Goal: Contribute content: Contribute content

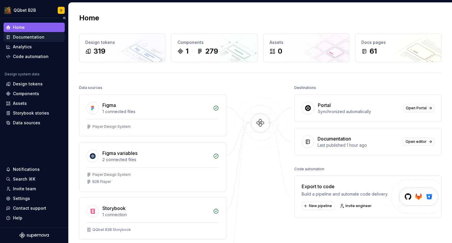
click at [28, 39] on div "Documentation" at bounding box center [28, 37] width 31 height 6
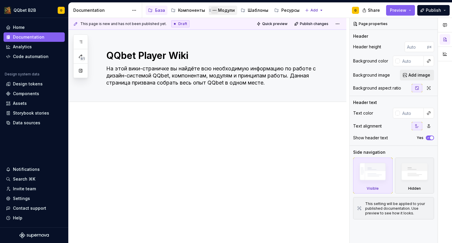
click at [215, 11] on button "Page tree" at bounding box center [214, 10] width 7 height 7
click at [225, 11] on html "QQbet B2B G Home Documentation Analytics Code automation Design system data Des…" at bounding box center [226, 121] width 452 height 243
click at [225, 11] on div "Модули" at bounding box center [226, 10] width 17 height 6
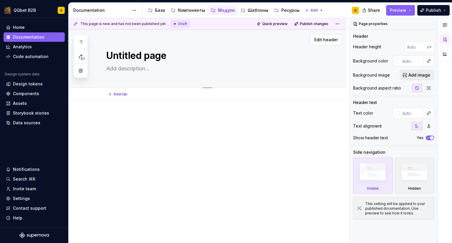
click at [146, 56] on textarea "Untitled page" at bounding box center [213, 56] width 217 height 14
click at [116, 8] on div "Documentation" at bounding box center [101, 10] width 56 height 6
click at [183, 9] on div "Компоненты" at bounding box center [191, 10] width 27 height 6
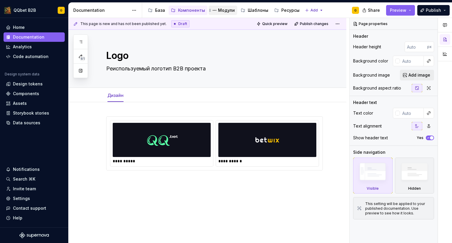
click at [219, 9] on div "Модули" at bounding box center [226, 10] width 17 height 6
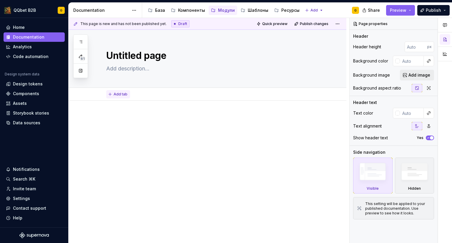
type textarea "*"
click at [122, 93] on span "Add tab" at bounding box center [121, 94] width 14 height 5
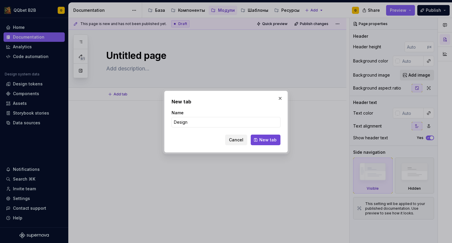
type input "Design"
click at [256, 143] on button "New tab" at bounding box center [266, 139] width 30 height 11
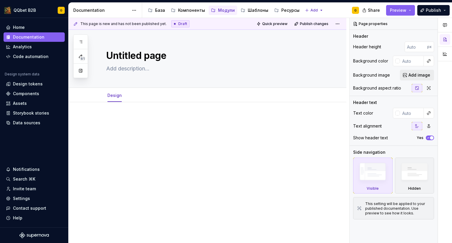
click at [133, 127] on div at bounding box center [214, 127] width 217 height 22
click at [135, 56] on textarea "Untitled page" at bounding box center [213, 56] width 217 height 14
type textarea "*"
type textarea "M"
type textarea "*"
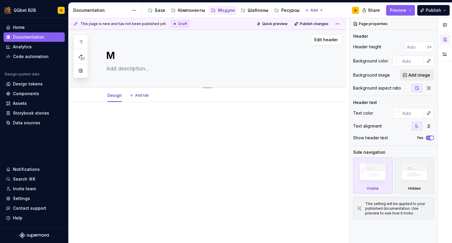
type textarea "Mu"
type textarea "*"
type textarea "M"
type textarea "*"
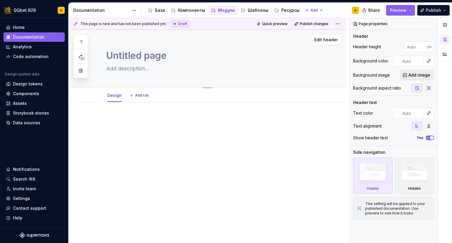
type textarea "Untitled group"
type textarea "*"
type textarea "Untitled groupB"
type textarea "*"
type textarea "Untitled groupB2"
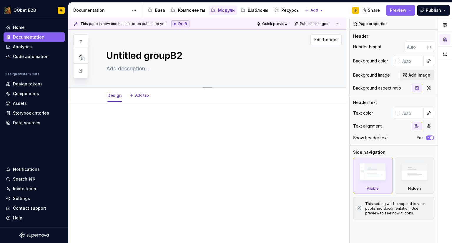
type textarea "*"
type textarea "Untitled groupB2b"
type textarea "*"
type textarea "B"
type textarea "*"
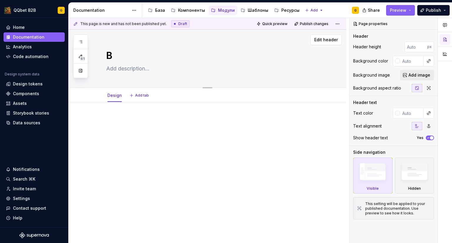
type textarea "B2"
type textarea "*"
type textarea "B2B"
type textarea "*"
type textarea "B2B"
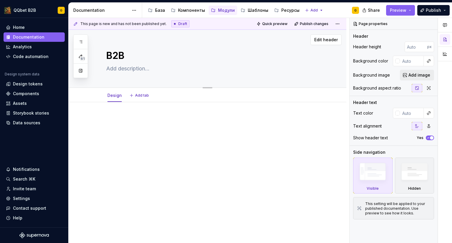
type textarea "*"
type textarea "B2B M"
type textarea "*"
type textarea "B2B Mo"
type textarea "*"
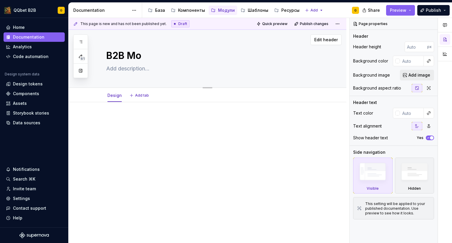
type textarea "B2B Mod"
type textarea "*"
type textarea "B2B Modu"
type textarea "*"
type textarea "B2B Modue"
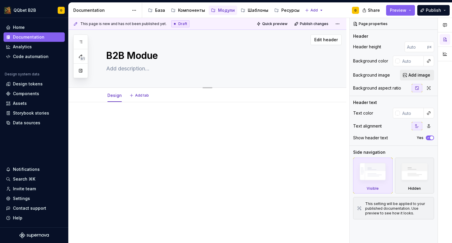
type textarea "*"
type textarea "B2B Modu"
type textarea "*"
type textarea "B2B Modul"
type textarea "*"
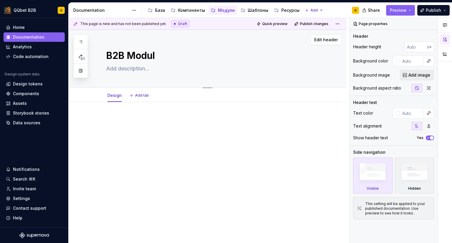
type textarea "B2B Module"
type textarea "*"
type textarea "B2B Modules"
type textarea "*"
type textarea "B2B Modules"
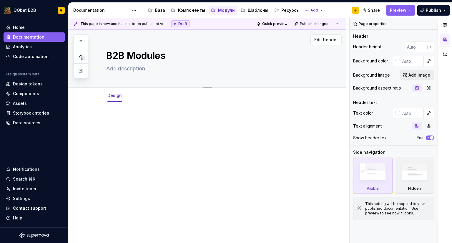
drag, startPoint x: 144, startPoint y: 121, endPoint x: 194, endPoint y: 43, distance: 92.4
click at [145, 121] on p at bounding box center [214, 119] width 217 height 7
click at [185, 9] on div "Компоненты" at bounding box center [191, 10] width 27 height 6
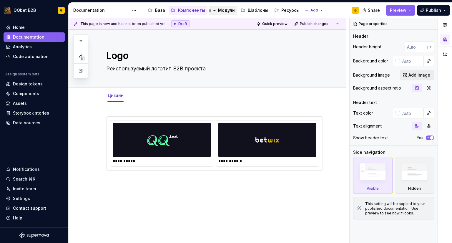
click at [219, 13] on div "Модули" at bounding box center [223, 10] width 24 height 7
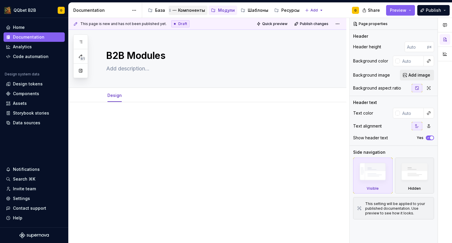
click at [188, 12] on div "Компоненты" at bounding box center [191, 10] width 27 height 6
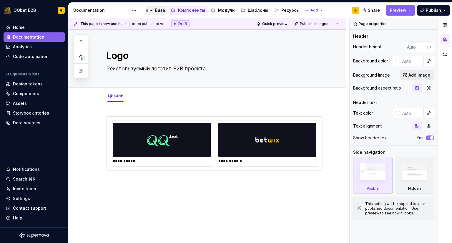
click at [155, 12] on div "База" at bounding box center [160, 10] width 10 height 6
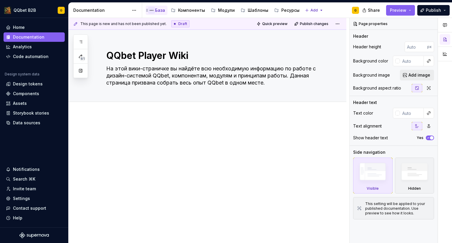
click at [152, 8] on button "Page tree" at bounding box center [151, 10] width 7 height 7
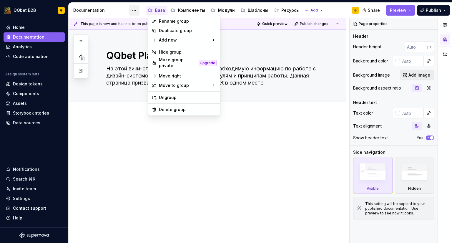
drag, startPoint x: 152, startPoint y: 8, endPoint x: 139, endPoint y: 11, distance: 13.5
click at [152, 8] on html "QQbet B2B G Home Documentation Analytics Code automation Design system data Des…" at bounding box center [226, 121] width 452 height 243
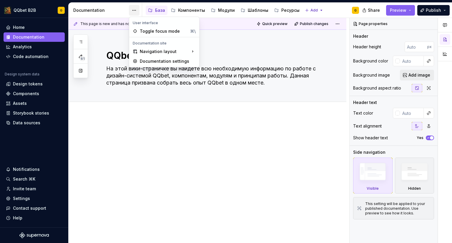
click at [133, 11] on html "QQbet B2B G Home Documentation Analytics Code automation Design system data Des…" at bounding box center [226, 121] width 452 height 243
click at [133, 12] on html "QQbet B2B G Home Documentation Analytics Code automation Design system data Des…" at bounding box center [226, 121] width 452 height 243
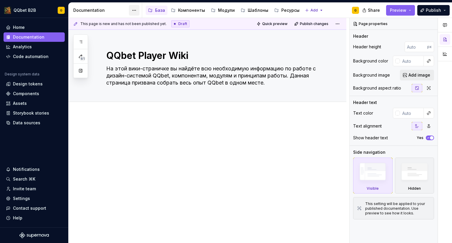
click at [133, 12] on html "QQbet B2B G Home Documentation Analytics Code automation Design system data Des…" at bounding box center [226, 121] width 452 height 243
click at [224, 7] on html "QQbet B2B G Home Documentation Analytics Code automation Design system data Des…" at bounding box center [226, 121] width 452 height 243
click at [223, 8] on div "Модули" at bounding box center [226, 10] width 17 height 6
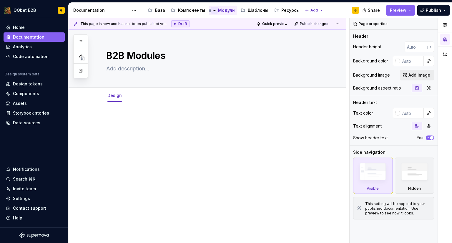
click at [214, 10] on button "Page tree" at bounding box center [214, 10] width 7 height 7
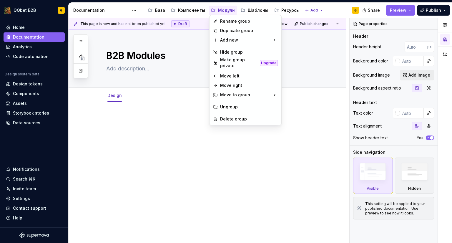
click at [143, 13] on html "QQbet B2B G Home Documentation Analytics Code automation Design system data Des…" at bounding box center [226, 121] width 452 height 243
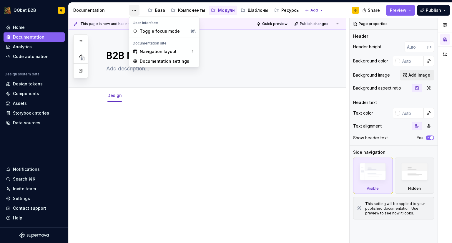
click at [137, 12] on html "QQbet B2B G Home Documentation Analytics Code automation Design system data Des…" at bounding box center [226, 121] width 452 height 243
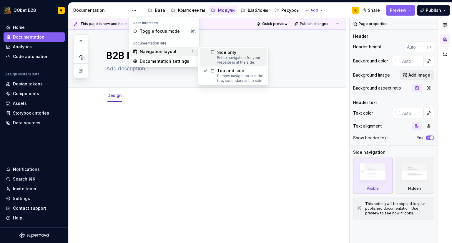
click at [241, 57] on div "Entire navigation for your website is at the side." at bounding box center [240, 59] width 46 height 9
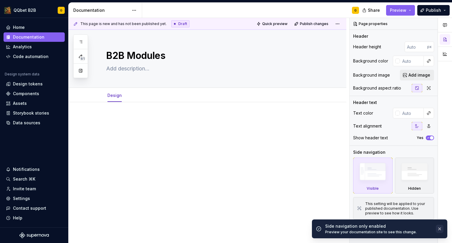
click at [442, 227] on button "button" at bounding box center [440, 228] width 8 height 8
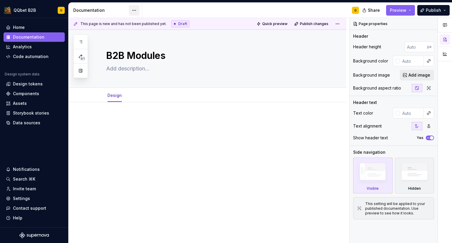
click at [134, 9] on html "QQbet B2B G Home Documentation Analytics Code automation Design system data Des…" at bounding box center [226, 121] width 452 height 243
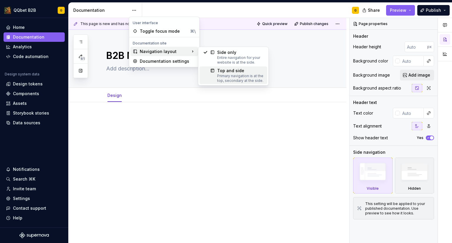
click at [238, 74] on div "Primary navigation is at the top, secondary at the side." at bounding box center [240, 78] width 46 height 9
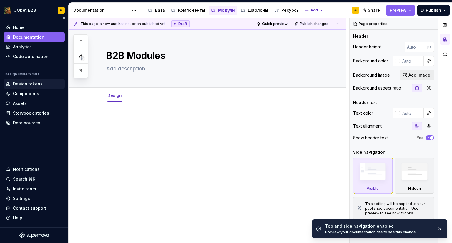
click at [31, 85] on div "Design tokens" at bounding box center [28, 84] width 30 height 6
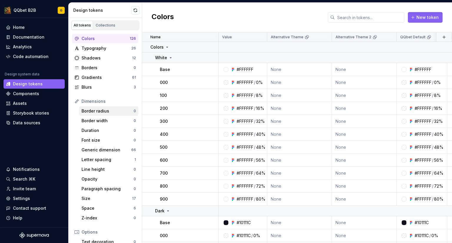
click at [94, 109] on div "Border radius" at bounding box center [107, 111] width 52 height 6
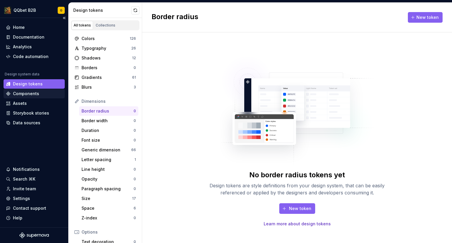
click at [29, 94] on div "Components" at bounding box center [26, 94] width 26 height 6
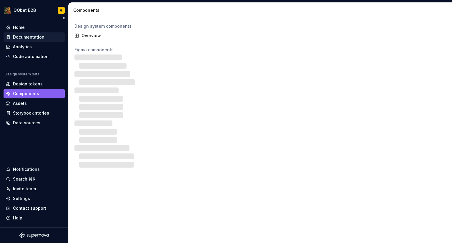
click at [23, 36] on div "Documentation" at bounding box center [28, 37] width 31 height 6
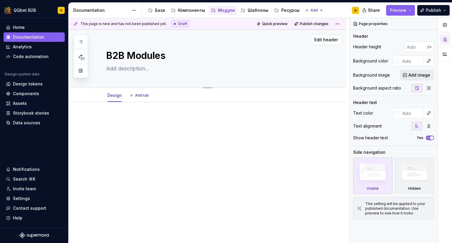
click at [159, 56] on textarea "B2B Modules" at bounding box center [213, 56] width 217 height 14
click at [166, 61] on textarea "B2B Modules" at bounding box center [213, 56] width 217 height 14
paste textarea "Header"
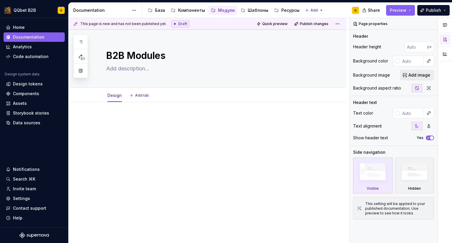
type textarea "*"
type textarea "Header"
type textarea "*"
type textarea "Header"
click at [167, 109] on div at bounding box center [208, 160] width 278 height 116
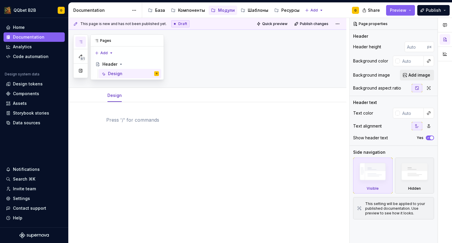
click at [82, 43] on icon "button" at bounding box center [80, 41] width 5 height 5
click at [108, 64] on div "Header" at bounding box center [109, 64] width 15 height 6
click at [107, 41] on div "Pages" at bounding box center [127, 41] width 73 height 12
click at [81, 72] on button "button" at bounding box center [80, 70] width 11 height 11
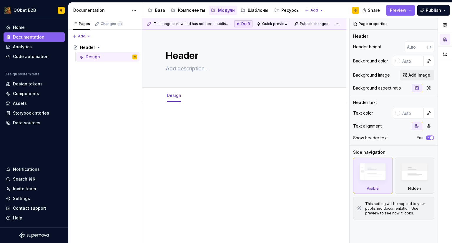
click at [151, 111] on div at bounding box center [244, 160] width 204 height 116
click at [184, 9] on div "Компоненты" at bounding box center [191, 10] width 27 height 6
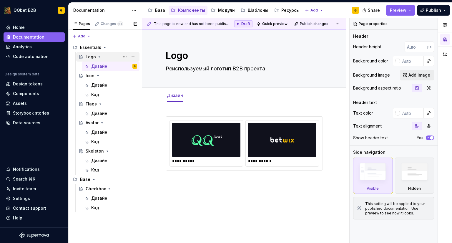
click at [92, 54] on div "Logo" at bounding box center [91, 57] width 10 height 6
click at [94, 75] on div "Icon" at bounding box center [111, 75] width 51 height 8
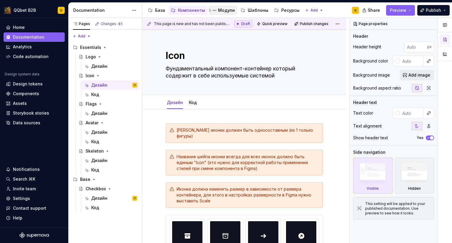
click at [226, 10] on div "Модули" at bounding box center [226, 10] width 17 height 6
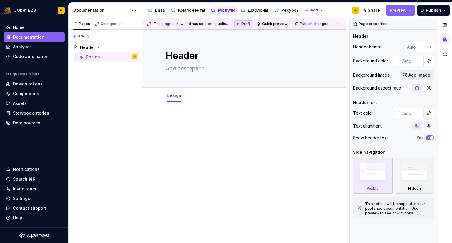
click at [223, 234] on div "Header Edit header Design" at bounding box center [244, 136] width 204 height 213
click at [158, 11] on div "База" at bounding box center [160, 10] width 10 height 6
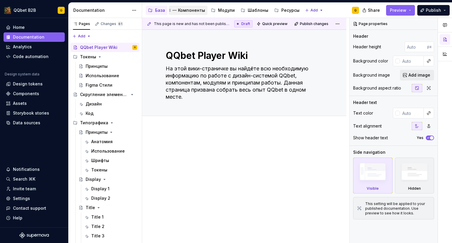
click at [180, 10] on div "Компоненты" at bounding box center [191, 10] width 27 height 6
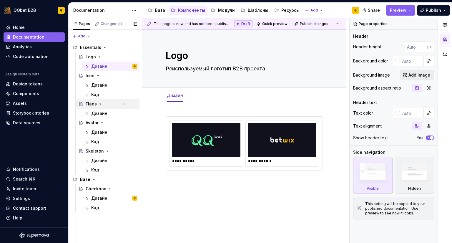
click at [90, 102] on div "Flags" at bounding box center [91, 104] width 11 height 6
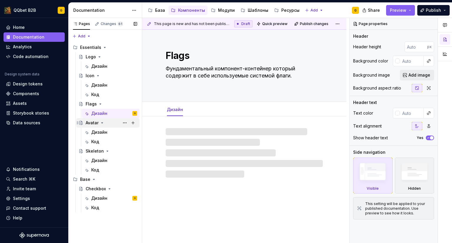
click at [97, 123] on div "Avatar" at bounding box center [92, 123] width 13 height 6
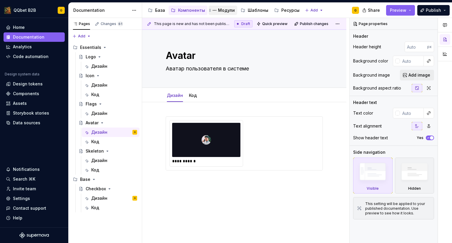
click at [223, 11] on div "Модули" at bounding box center [226, 10] width 17 height 6
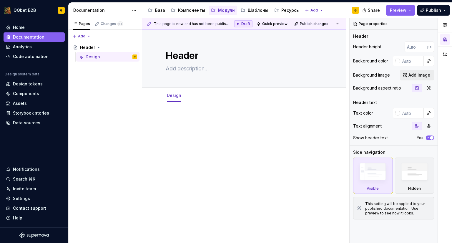
type textarea "*"
click at [181, 114] on div at bounding box center [244, 160] width 204 height 116
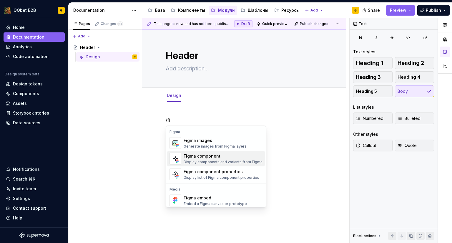
click at [204, 154] on div "Figma component" at bounding box center [223, 156] width 79 height 6
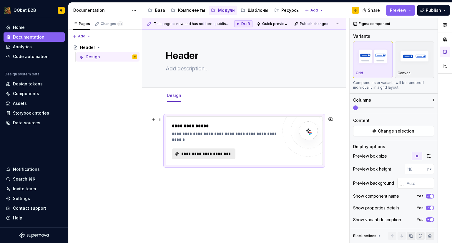
click at [224, 154] on span "**********" at bounding box center [205, 154] width 51 height 6
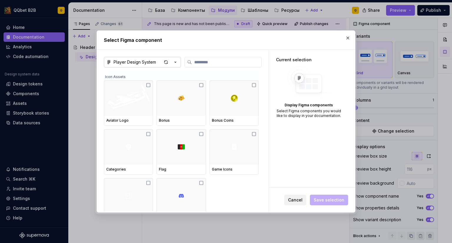
click at [149, 62] on div "Player Design System" at bounding box center [135, 62] width 42 height 6
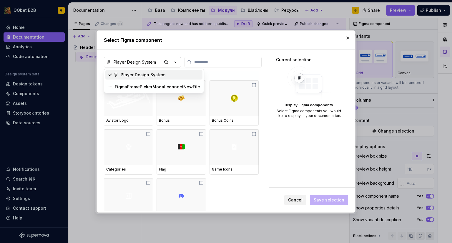
click at [149, 62] on div "Select Figma component Player Design System Icon Assets Aviator Logo Bonus Bonu…" at bounding box center [226, 121] width 452 height 243
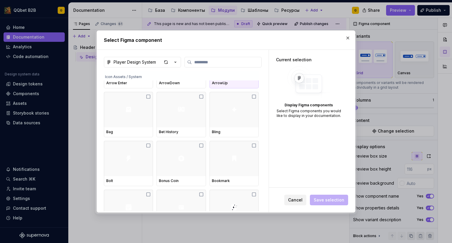
scroll to position [235, 0]
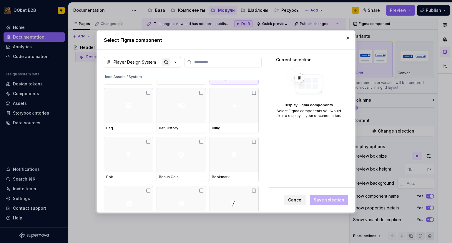
click at [165, 61] on div "button" at bounding box center [166, 62] width 8 height 8
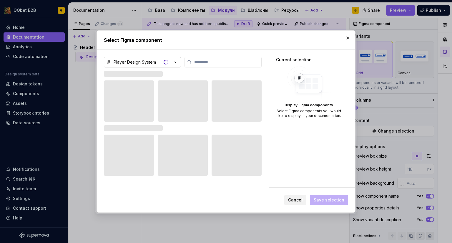
click at [142, 61] on div "Player Design System" at bounding box center [135, 62] width 42 height 6
click at [137, 85] on div "FigmaFramePickerModal.connectNewFile" at bounding box center [157, 87] width 85 height 6
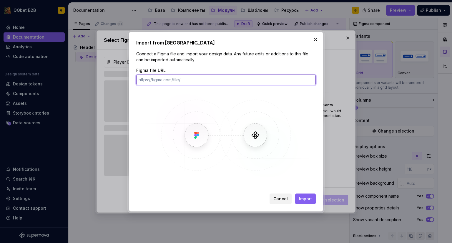
type textarea "*"
paste input "[URL][DOMAIN_NAME]"
type input "[URL][DOMAIN_NAME]"
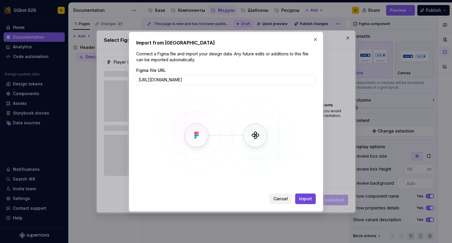
click at [307, 201] on span "Import" at bounding box center [305, 199] width 13 height 6
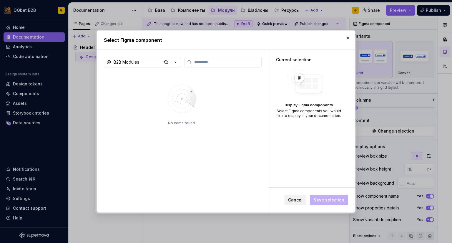
click at [202, 113] on img at bounding box center [182, 98] width 76 height 41
click at [144, 60] on button "B2B Modules" at bounding box center [142, 62] width 77 height 11
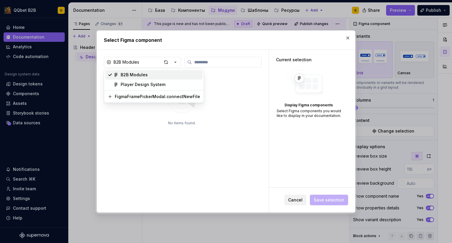
click at [168, 61] on div "Select Figma component B2B Modules No items found. Current selection Display Fi…" at bounding box center [226, 121] width 452 height 243
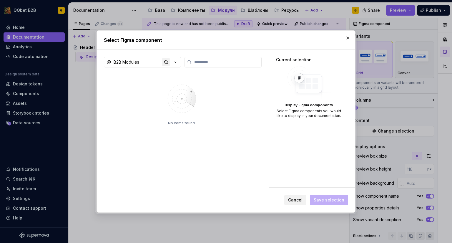
click at [167, 61] on div "button" at bounding box center [166, 62] width 8 height 8
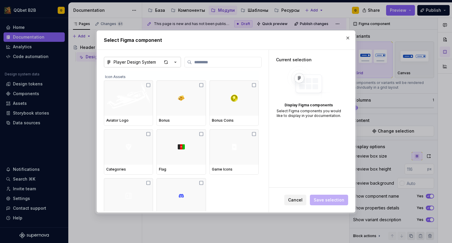
click at [142, 62] on div "Player Design System" at bounding box center [135, 62] width 42 height 6
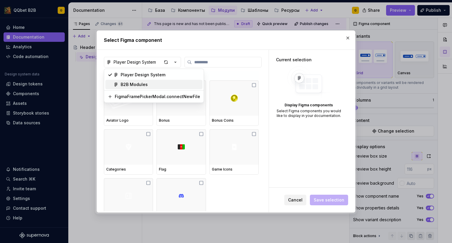
click at [134, 82] on div "B2B Modules" at bounding box center [134, 84] width 27 height 6
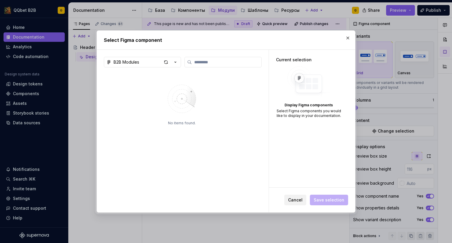
click at [173, 61] on icon "button" at bounding box center [175, 62] width 6 height 6
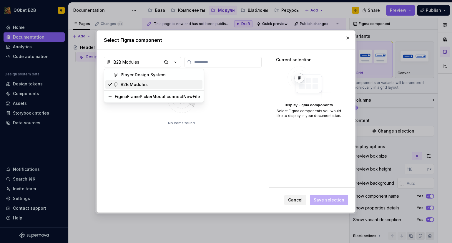
drag, startPoint x: 184, startPoint y: 84, endPoint x: 156, endPoint y: 85, distance: 27.4
click at [156, 85] on div "B2B Modules" at bounding box center [160, 84] width 79 height 6
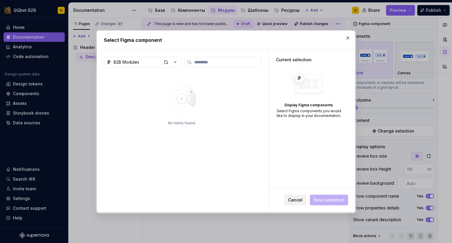
click at [146, 93] on img at bounding box center [182, 98] width 76 height 41
click at [350, 39] on button "button" at bounding box center [348, 38] width 8 height 8
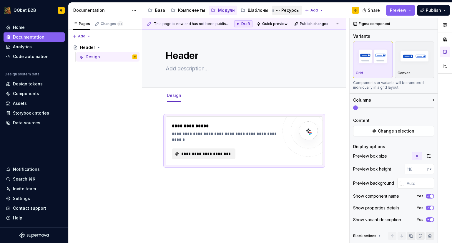
click at [281, 9] on div "Ресурсы" at bounding box center [290, 10] width 18 height 6
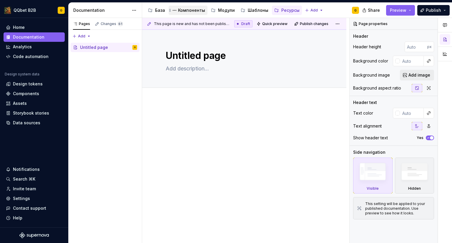
click at [187, 11] on div "Компоненты" at bounding box center [191, 10] width 27 height 6
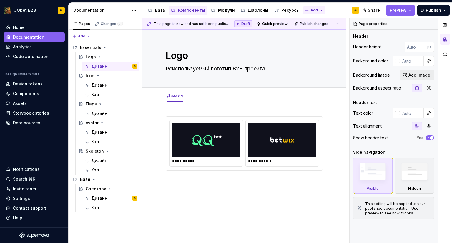
click at [303, 7] on html "QQbet B2B G Home Documentation Analytics Code automation Design system data Des…" at bounding box center [226, 121] width 452 height 243
click at [220, 10] on div "Модули" at bounding box center [226, 10] width 17 height 6
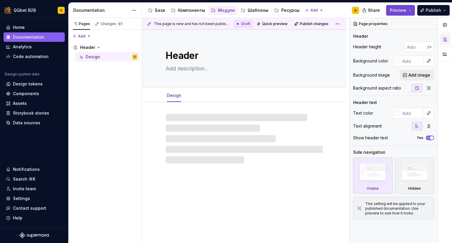
click at [407, 11] on button "Preview" at bounding box center [400, 10] width 29 height 11
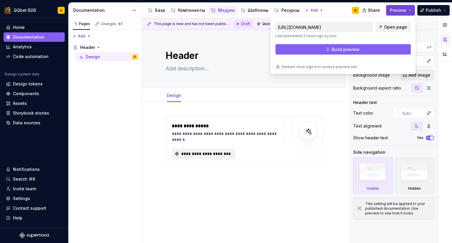
click at [407, 10] on button "Preview" at bounding box center [400, 10] width 29 height 11
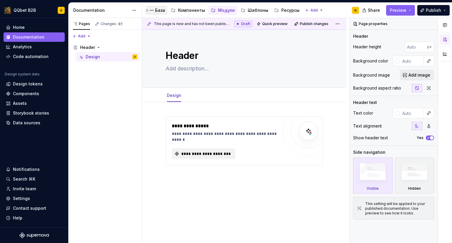
click at [162, 12] on div "База" at bounding box center [160, 10] width 10 height 6
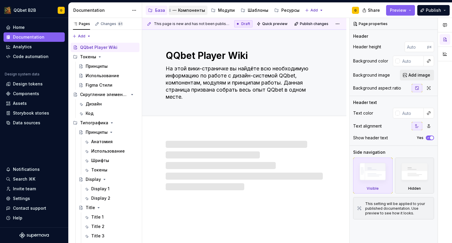
click at [185, 11] on div "Компоненты" at bounding box center [191, 10] width 27 height 6
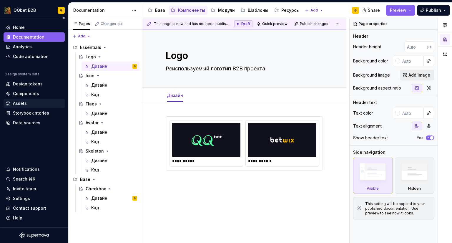
click at [27, 101] on div "Assets" at bounding box center [34, 103] width 56 height 6
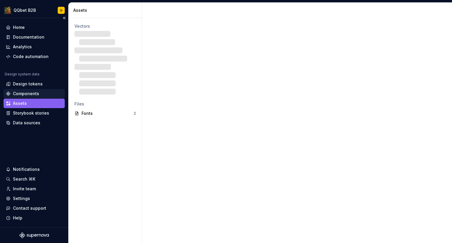
click at [31, 91] on div "Components" at bounding box center [26, 94] width 26 height 6
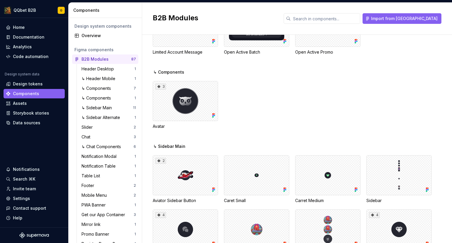
scroll to position [265, 0]
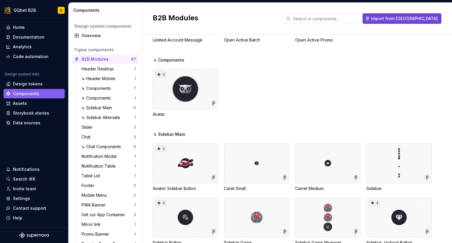
click at [427, 17] on span "Import from [GEOGRAPHIC_DATA]" at bounding box center [404, 19] width 66 height 6
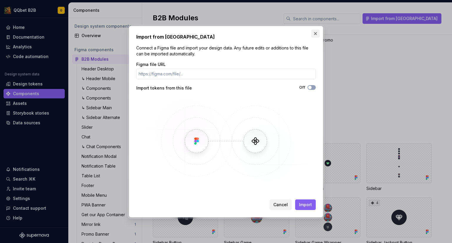
click at [315, 35] on button "button" at bounding box center [315, 33] width 8 height 8
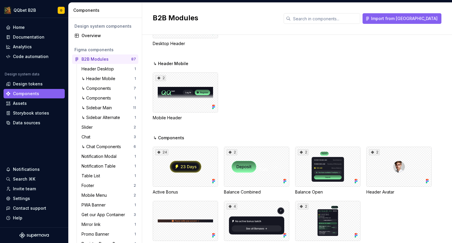
scroll to position [0, 0]
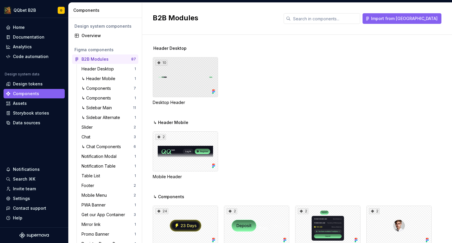
click at [172, 71] on div "10" at bounding box center [185, 77] width 65 height 40
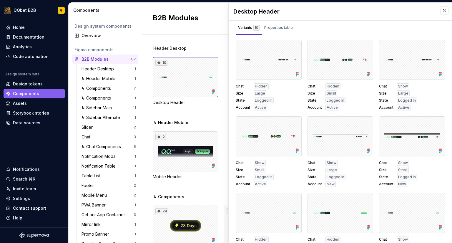
click at [294, 24] on div "Variants 10 Properties table" at bounding box center [266, 28] width 74 height 14
click at [280, 30] on div "Properties table" at bounding box center [278, 28] width 29 height 6
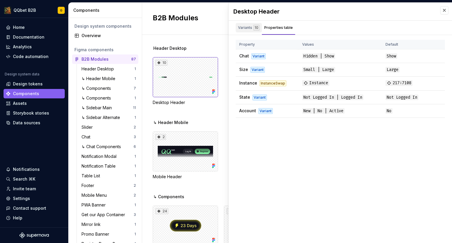
click at [259, 29] on div "10" at bounding box center [256, 28] width 6 height 6
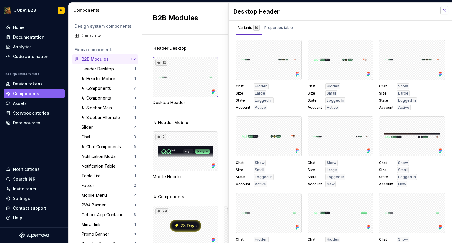
click at [440, 9] on button "button" at bounding box center [444, 10] width 8 height 8
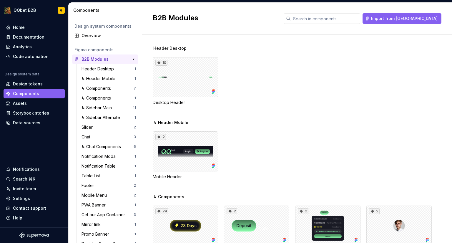
click at [116, 56] on div "B2B Modules 87" at bounding box center [105, 58] width 66 height 9
click at [131, 57] on button "button" at bounding box center [133, 59] width 8 height 8
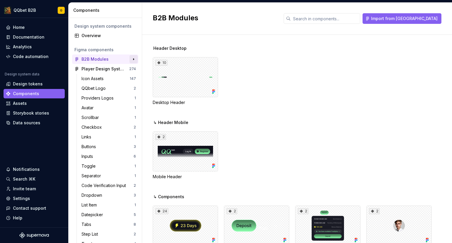
click at [131, 57] on button "button" at bounding box center [133, 59] width 8 height 8
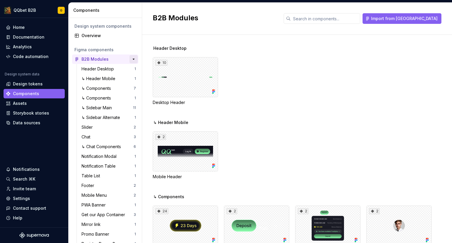
click at [131, 57] on button "button" at bounding box center [133, 59] width 8 height 8
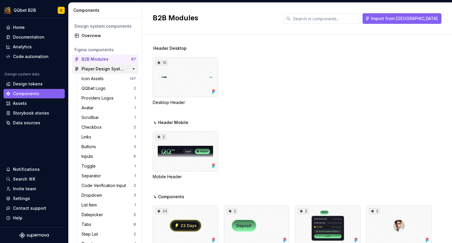
click at [115, 68] on div "Player Design System" at bounding box center [103, 69] width 44 height 6
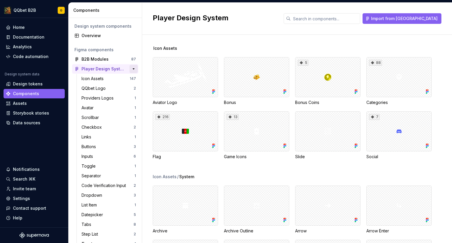
click at [129, 69] on button "button" at bounding box center [133, 69] width 8 height 8
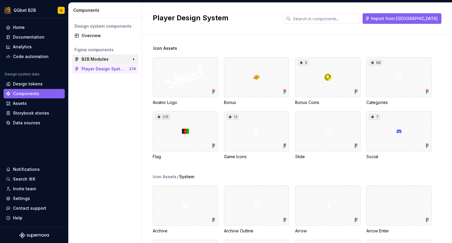
click at [104, 61] on div "B2B Modules" at bounding box center [94, 59] width 27 height 6
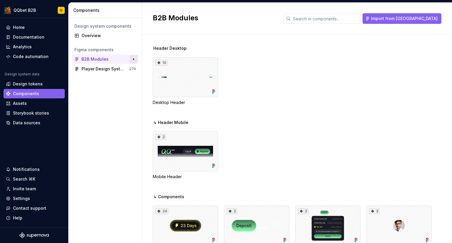
click at [135, 56] on button "button" at bounding box center [133, 59] width 8 height 8
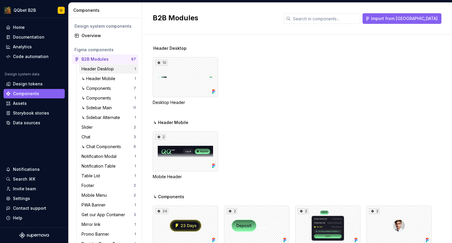
click at [116, 67] on div "Header Desktop" at bounding box center [107, 69] width 53 height 6
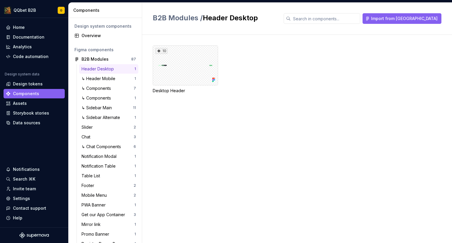
drag, startPoint x: 116, startPoint y: 67, endPoint x: 89, endPoint y: 71, distance: 27.5
click at [89, 71] on div "Header Desktop" at bounding box center [98, 69] width 35 height 6
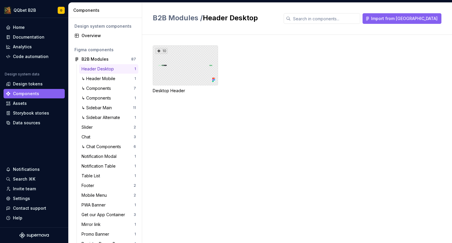
click at [178, 54] on div "10" at bounding box center [185, 65] width 65 height 40
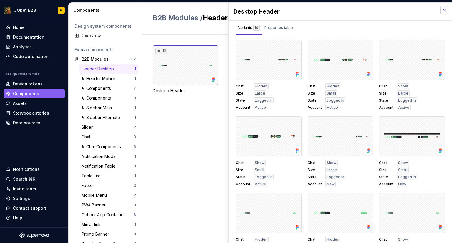
click at [440, 8] on button "button" at bounding box center [444, 10] width 8 height 8
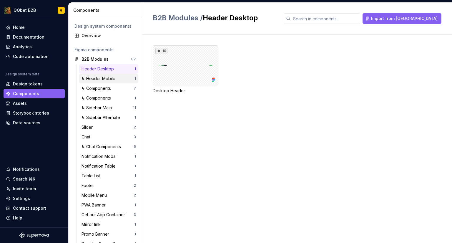
click at [97, 76] on div "↳ Header Mobile" at bounding box center [99, 79] width 36 height 6
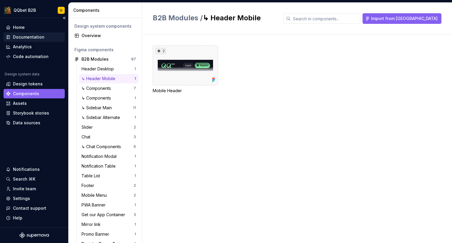
click at [33, 37] on div "Documentation" at bounding box center [28, 37] width 31 height 6
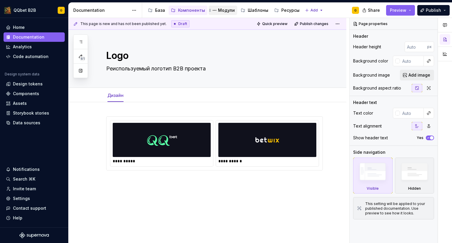
click at [222, 11] on div "Модули" at bounding box center [226, 10] width 17 height 6
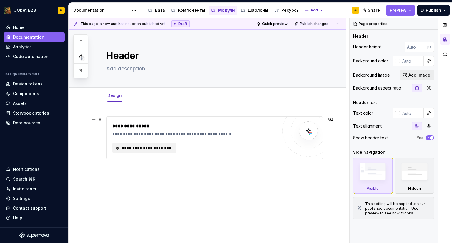
click at [229, 139] on div "**********" at bounding box center [194, 137] width 165 height 31
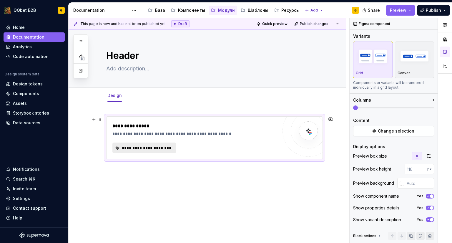
click at [158, 146] on span "**********" at bounding box center [146, 148] width 51 height 6
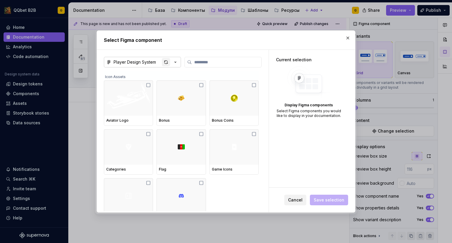
click at [165, 59] on div "button" at bounding box center [166, 62] width 8 height 8
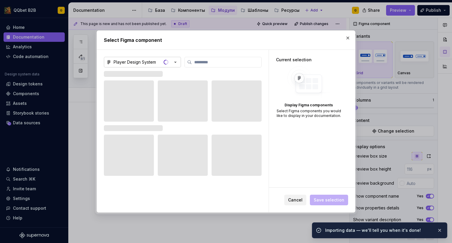
click at [146, 60] on div "Player Design System" at bounding box center [135, 62] width 42 height 6
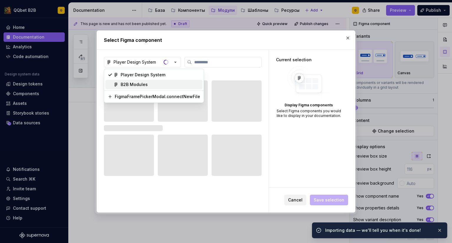
click at [129, 84] on div "B2B Modules" at bounding box center [134, 84] width 27 height 6
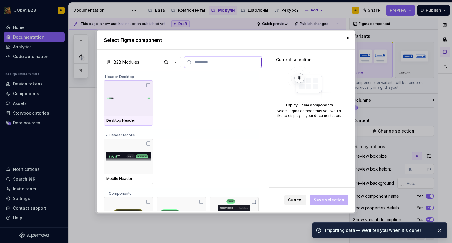
click at [122, 107] on img at bounding box center [128, 98] width 44 height 26
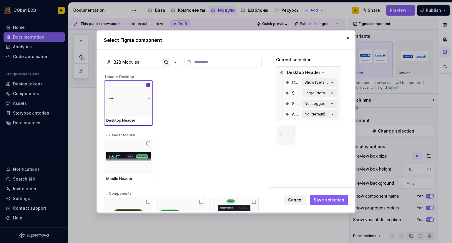
click at [166, 63] on div "button" at bounding box center [166, 62] width 8 height 8
click at [168, 61] on div "button" at bounding box center [166, 62] width 8 height 8
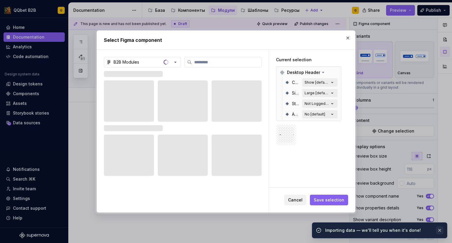
click at [438, 230] on button "button" at bounding box center [440, 230] width 8 height 8
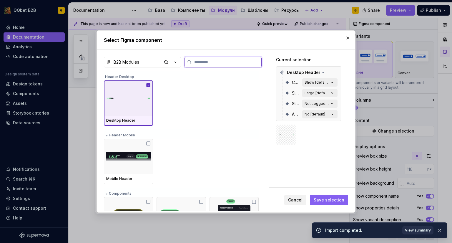
click at [123, 103] on img at bounding box center [128, 98] width 44 height 26
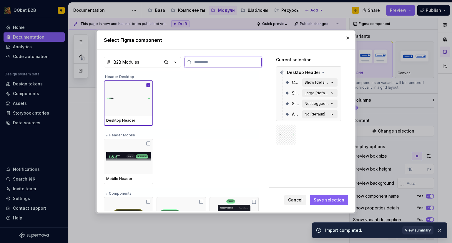
click at [138, 156] on img at bounding box center [128, 156] width 44 height 22
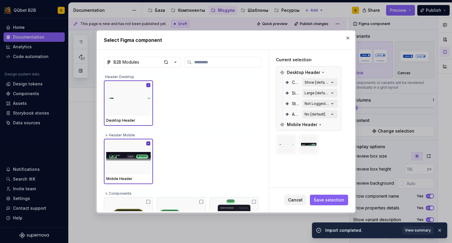
click at [339, 202] on span "Save selection" at bounding box center [329, 200] width 31 height 6
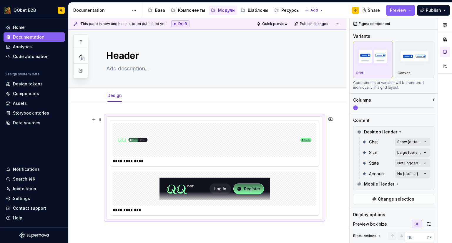
scroll to position [56, 0]
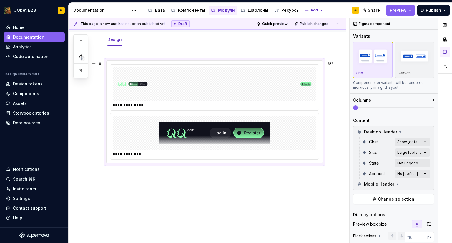
click at [195, 80] on img at bounding box center [214, 83] width 199 height 29
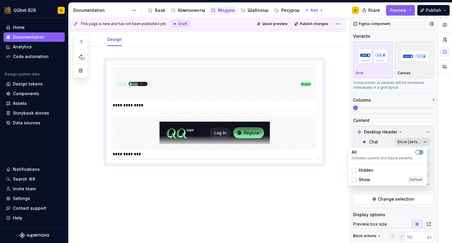
click at [408, 141] on div "Comments Open comments No comments yet Select ‘Comment’ from the block context …" at bounding box center [400, 130] width 102 height 225
click at [361, 179] on span "Show" at bounding box center [364, 180] width 11 height 6
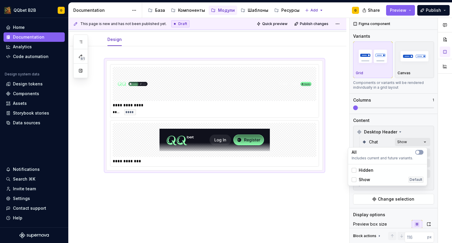
click at [361, 179] on span "Show" at bounding box center [364, 180] width 11 height 6
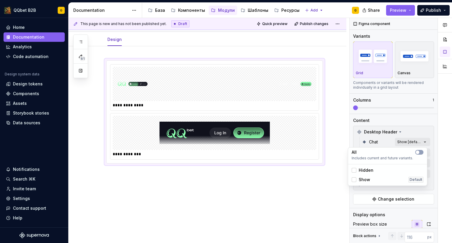
click at [361, 179] on span "Show" at bounding box center [364, 180] width 11 height 6
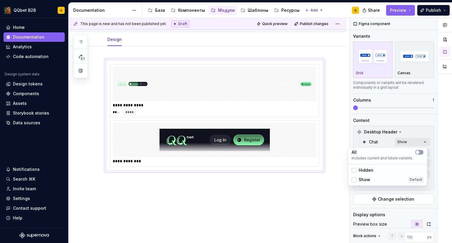
click at [361, 179] on span "Show" at bounding box center [364, 180] width 11 height 6
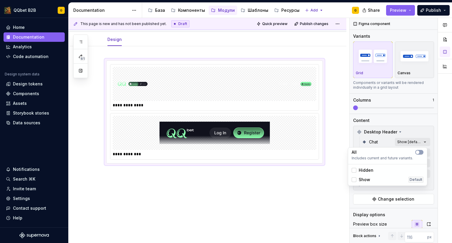
click at [122, 205] on html "QQbet B2B G Home Documentation Analytics Code automation Design system data Des…" at bounding box center [226, 121] width 452 height 243
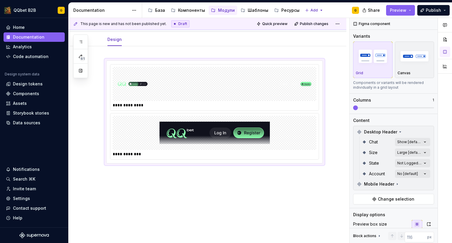
type textarea "*"
